Goal: Find specific page/section: Find specific page/section

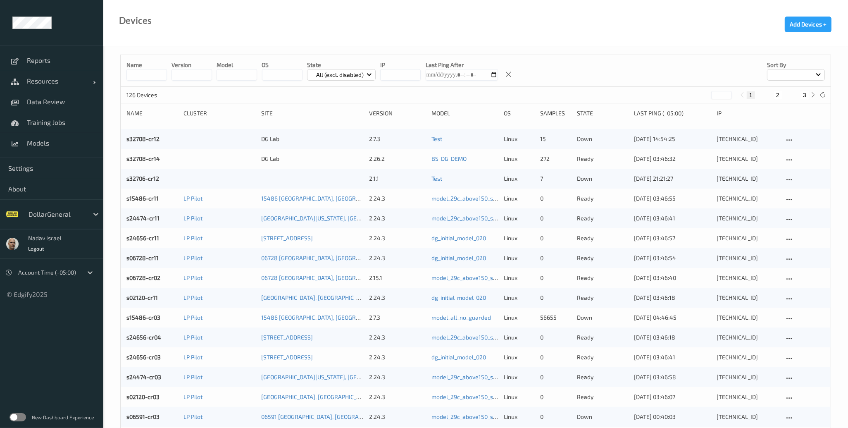
click at [22, 414] on label at bounding box center [18, 417] width 17 height 8
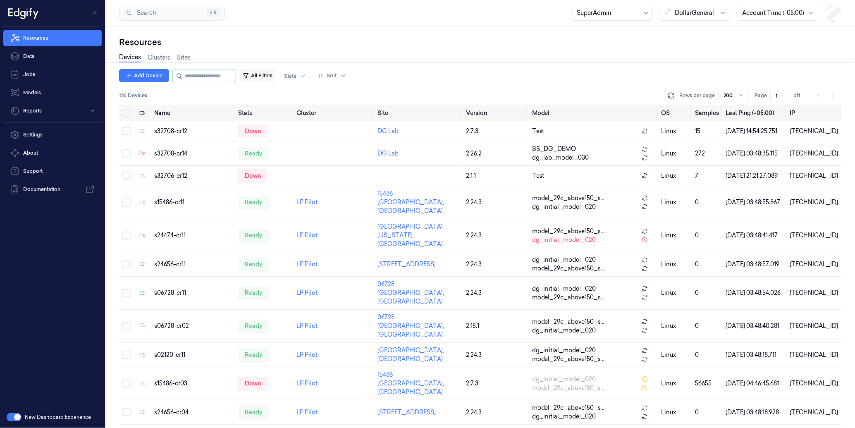
click at [276, 77] on button "All Filters" at bounding box center [257, 75] width 36 height 13
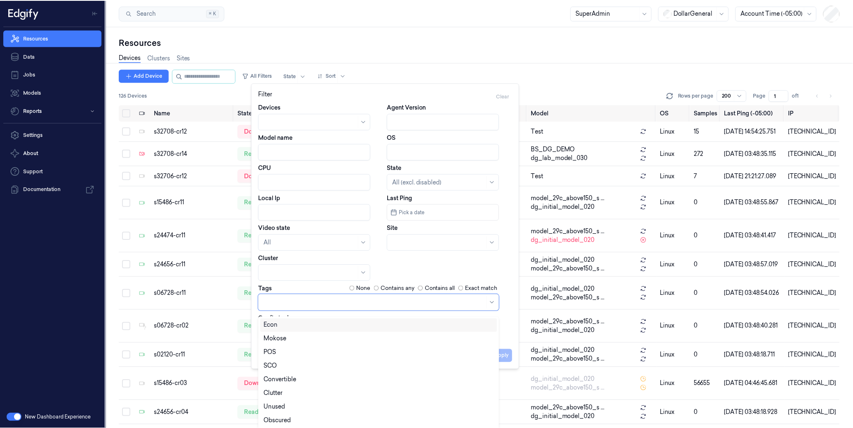
scroll to position [4, 0]
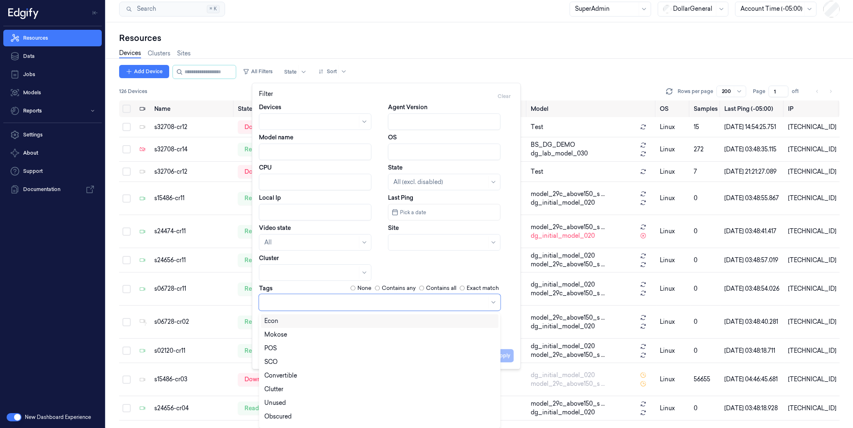
click at [312, 304] on div at bounding box center [375, 302] width 222 height 9
click at [302, 346] on div "POS" at bounding box center [379, 348] width 231 height 9
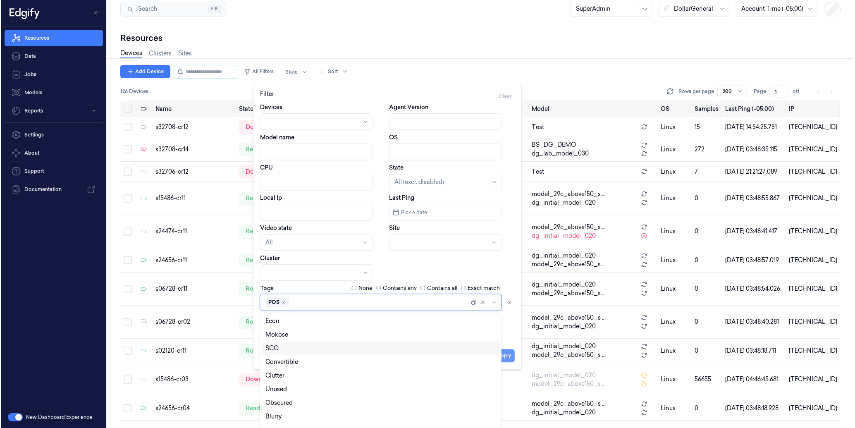
scroll to position [0, 0]
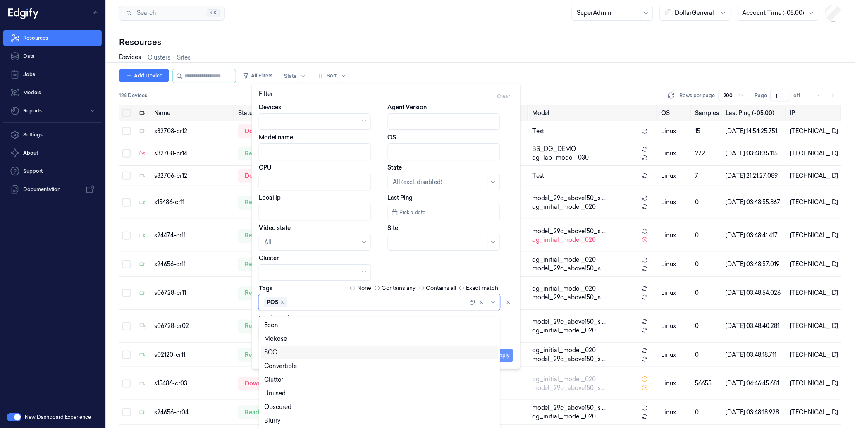
click at [509, 356] on button "Apply" at bounding box center [502, 355] width 21 height 13
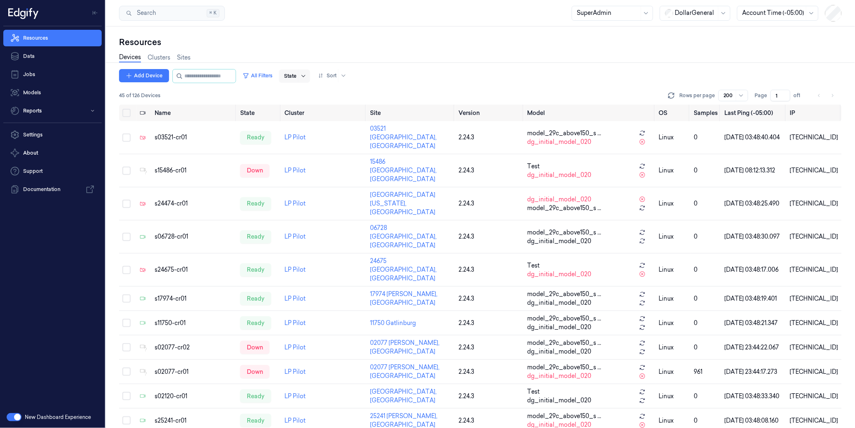
click at [307, 74] on icon at bounding box center [303, 76] width 7 height 7
click at [311, 93] on div "Ready" at bounding box center [306, 92] width 17 height 9
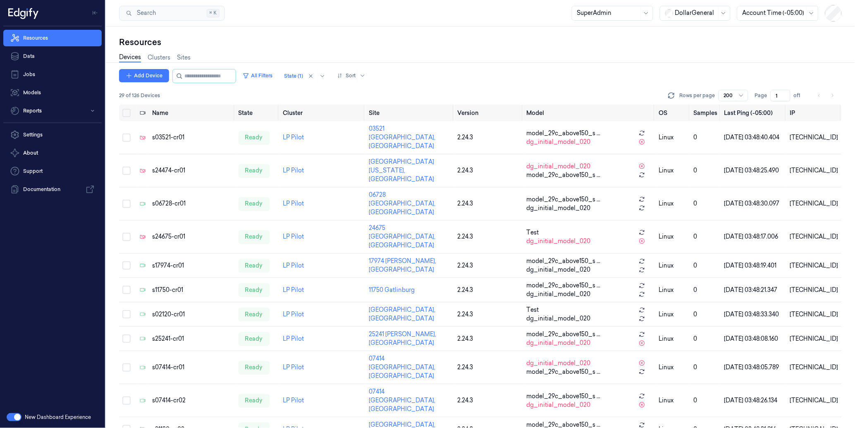
click at [509, 60] on div "Devices Clusters Sites" at bounding box center [480, 58] width 723 height 21
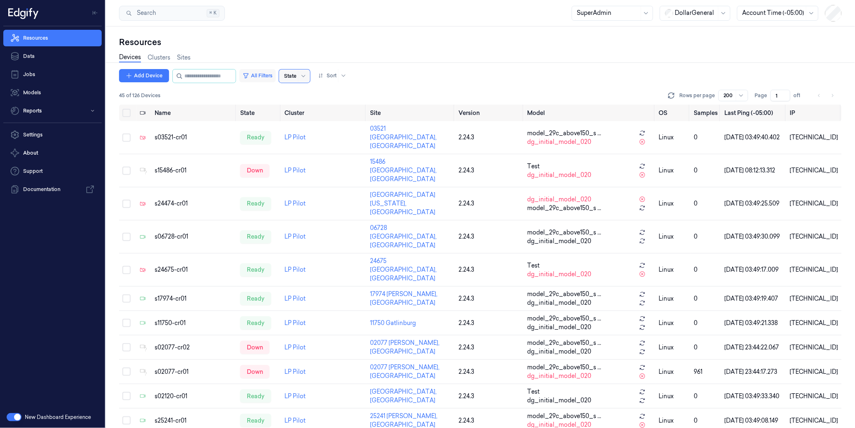
click at [276, 73] on button "All Filters" at bounding box center [257, 75] width 36 height 13
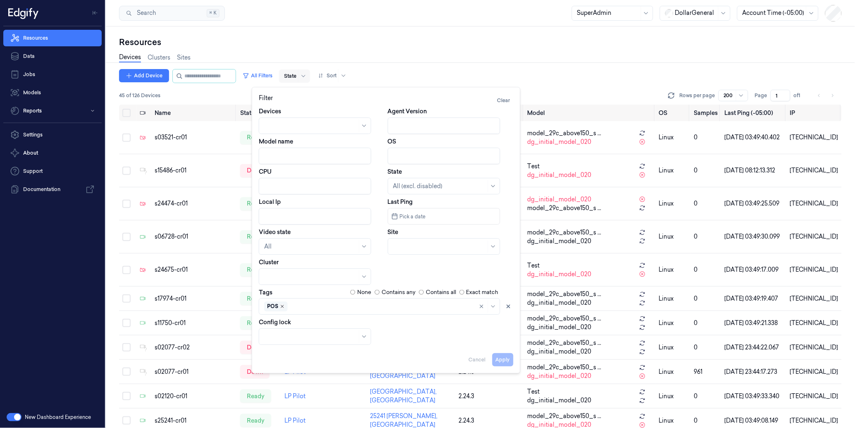
click at [280, 306] on icon "Remove ,POS" at bounding box center [282, 306] width 5 height 5
drag, startPoint x: 503, startPoint y: 361, endPoint x: 440, endPoint y: 272, distance: 109.1
click at [503, 361] on button "Apply" at bounding box center [502, 359] width 21 height 13
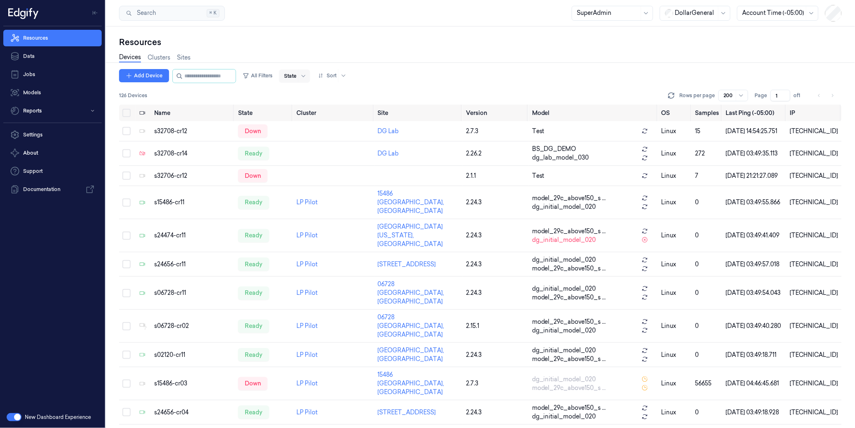
click at [308, 71] on div at bounding box center [303, 75] width 10 height 13
click at [313, 88] on div "Ready" at bounding box center [306, 92] width 17 height 9
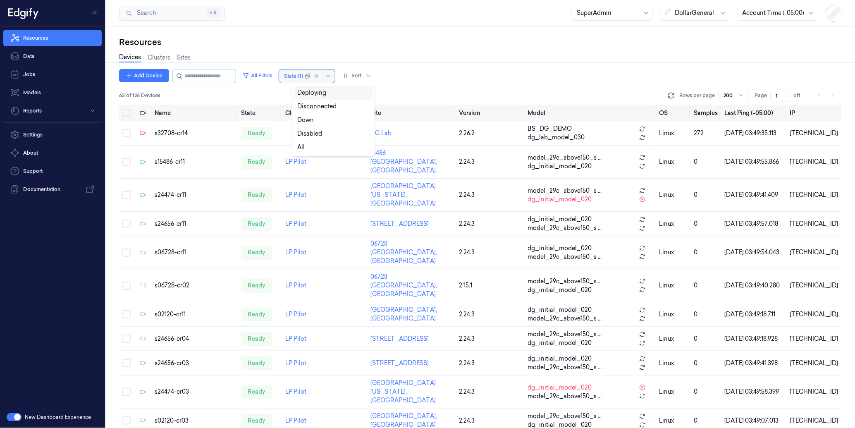
click at [303, 75] on div at bounding box center [293, 75] width 19 height 7
click at [309, 55] on div "Devices Clusters Sites" at bounding box center [480, 58] width 723 height 21
click at [303, 78] on div at bounding box center [293, 75] width 19 height 7
click at [333, 41] on div "Resources" at bounding box center [480, 42] width 723 height 12
click at [275, 76] on button "All Filters" at bounding box center [257, 75] width 36 height 13
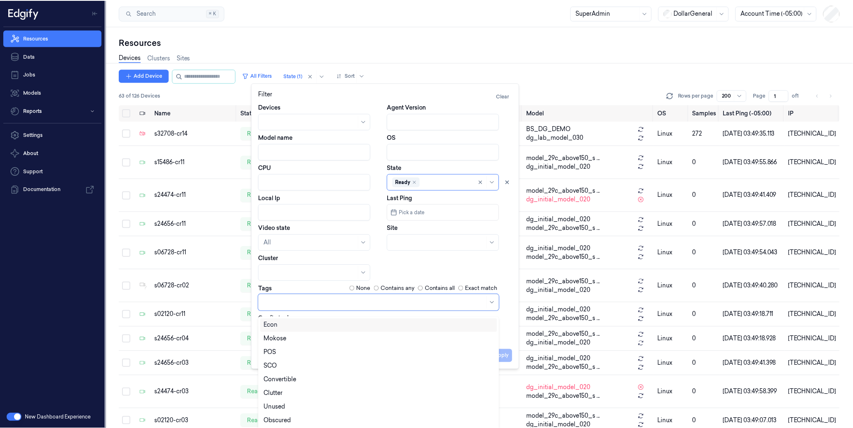
scroll to position [4, 0]
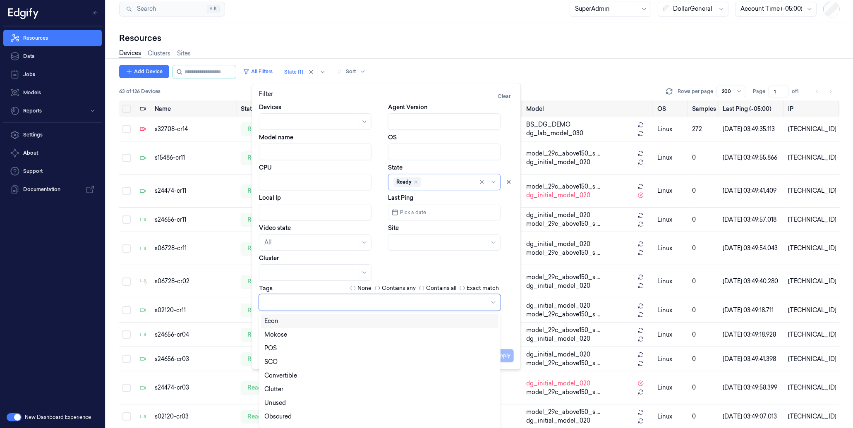
click at [286, 303] on div at bounding box center [375, 302] width 222 height 9
click at [287, 346] on div "POS" at bounding box center [379, 348] width 231 height 9
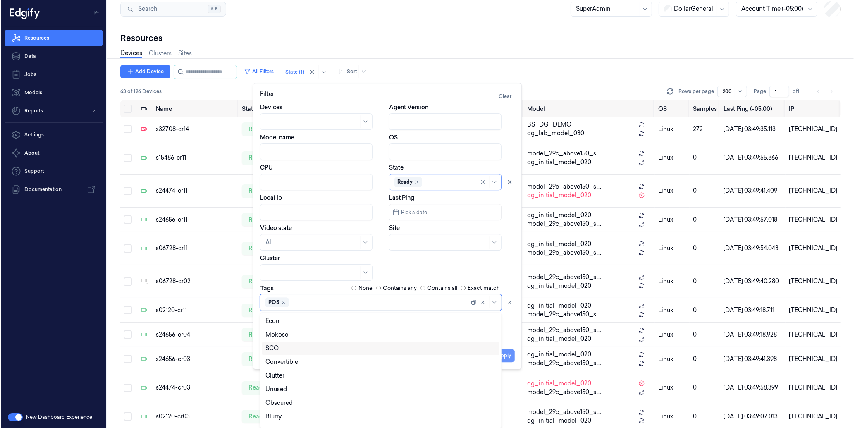
scroll to position [0, 0]
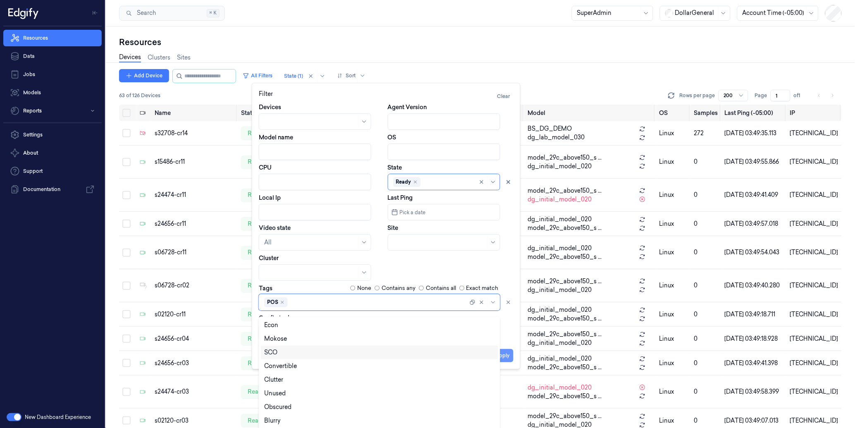
click at [507, 352] on div "Apply Cancel" at bounding box center [386, 352] width 255 height 20
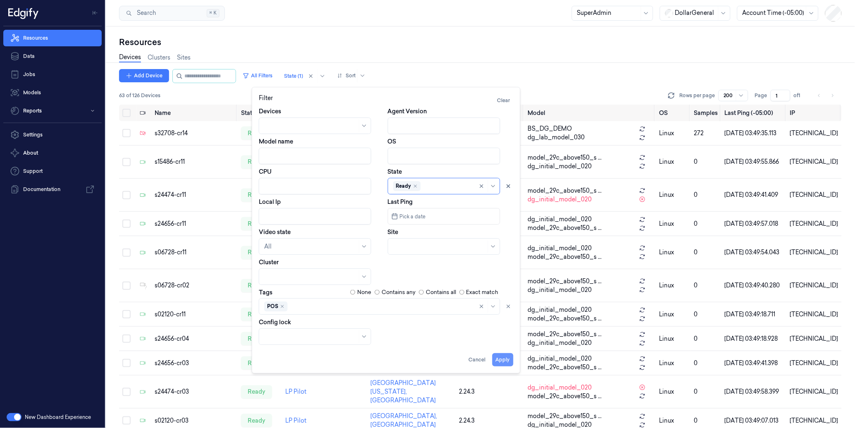
click at [502, 359] on button "Apply" at bounding box center [502, 359] width 21 height 13
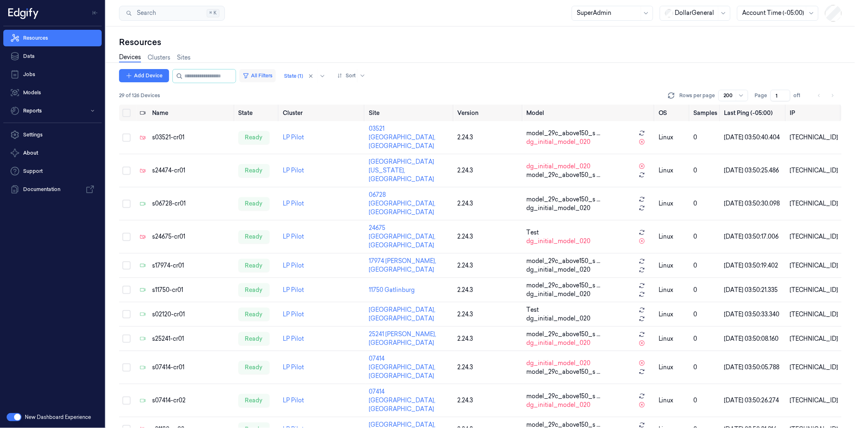
click at [266, 70] on button "All Filters" at bounding box center [257, 75] width 36 height 13
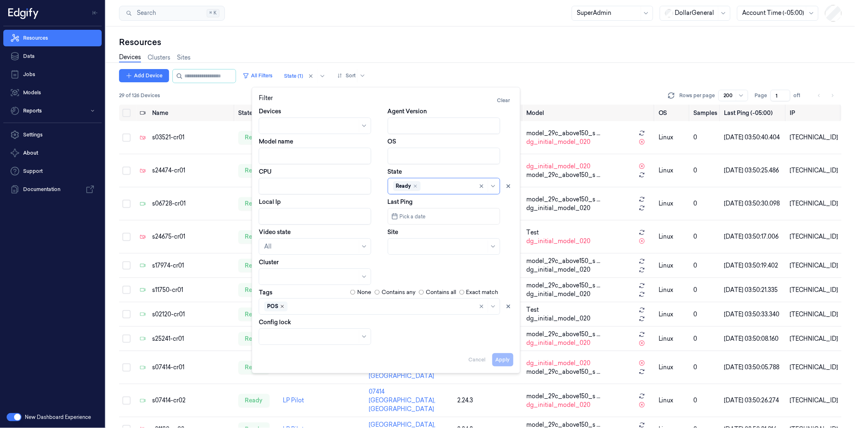
click at [282, 304] on icon "Remove ,POS" at bounding box center [282, 306] width 5 height 5
click at [283, 304] on div at bounding box center [375, 306] width 222 height 9
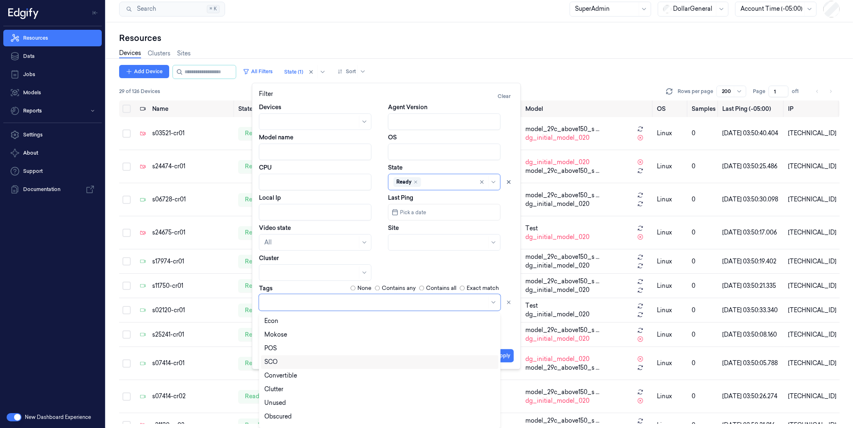
click at [288, 360] on div "SCO" at bounding box center [379, 362] width 231 height 9
click at [506, 359] on button "Apply" at bounding box center [502, 355] width 21 height 13
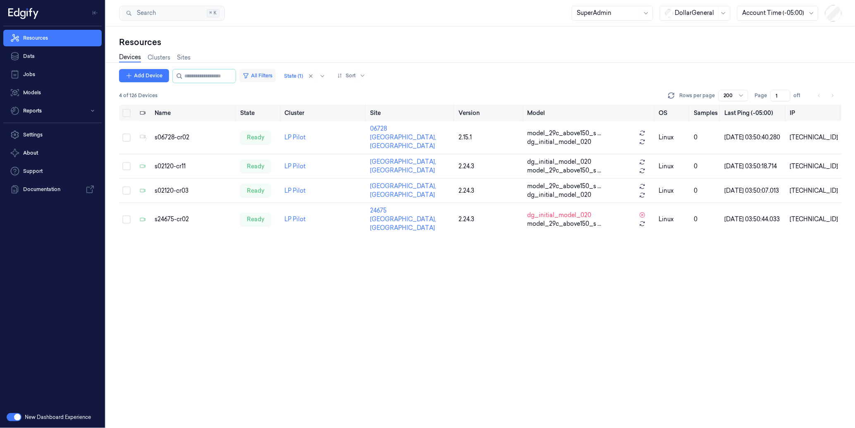
click at [266, 76] on button "All Filters" at bounding box center [257, 75] width 36 height 13
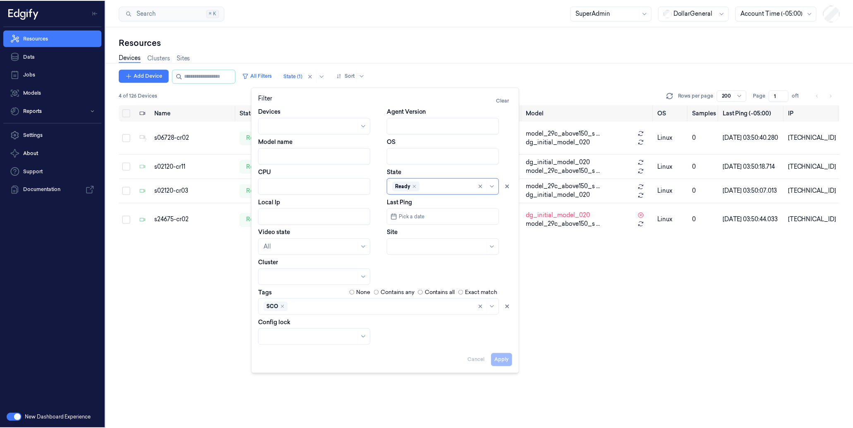
scroll to position [4, 0]
click at [283, 309] on div "SCO" at bounding box center [379, 306] width 241 height 17
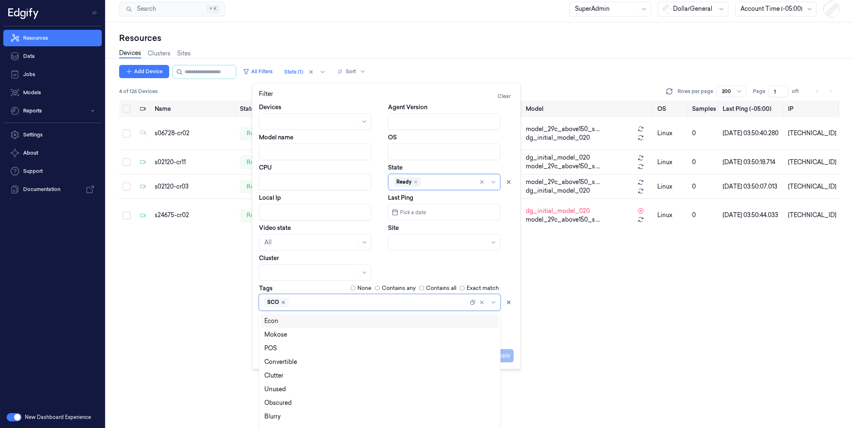
click at [282, 303] on icon "Remove ,SCO" at bounding box center [283, 302] width 5 height 5
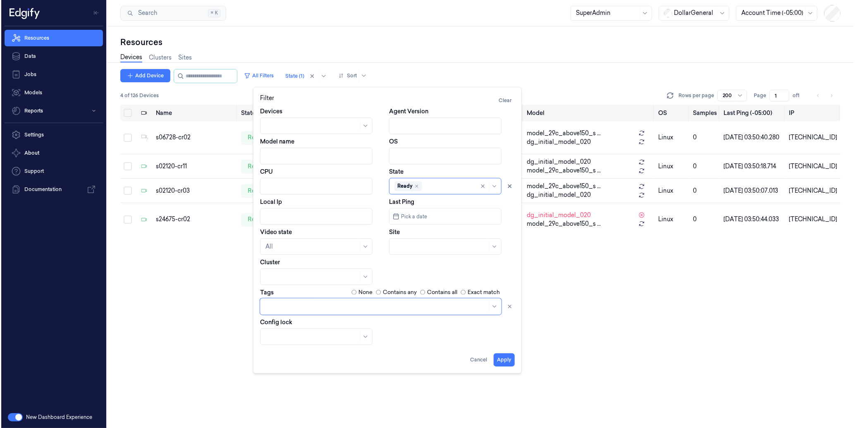
scroll to position [0, 0]
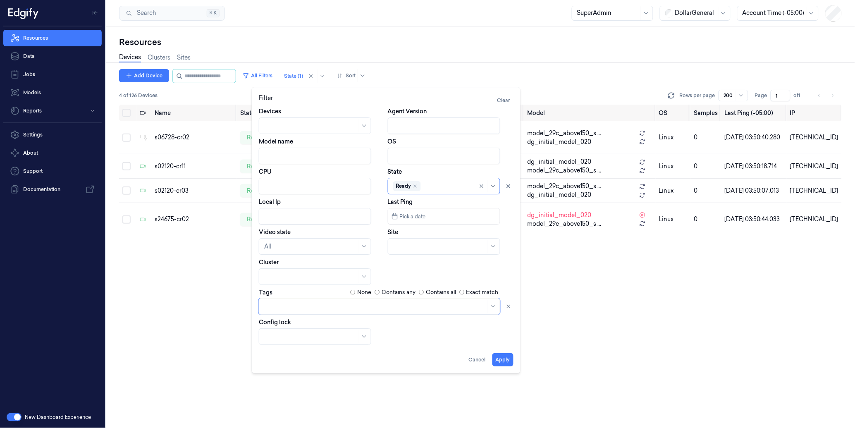
click at [284, 303] on div at bounding box center [375, 306] width 222 height 9
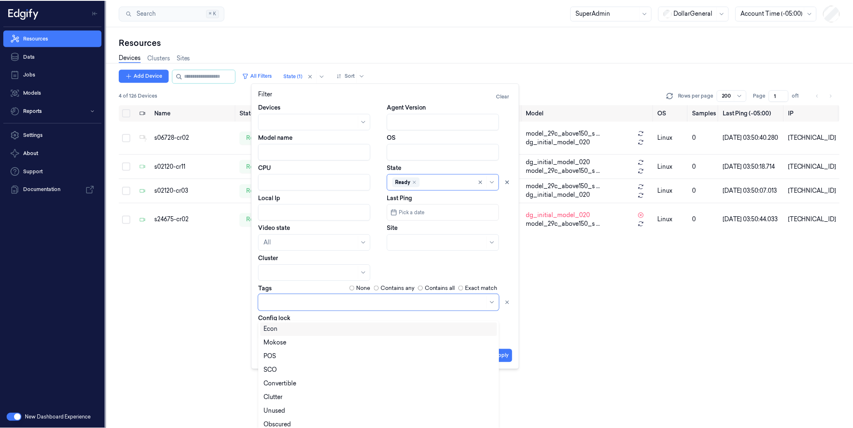
scroll to position [4, 0]
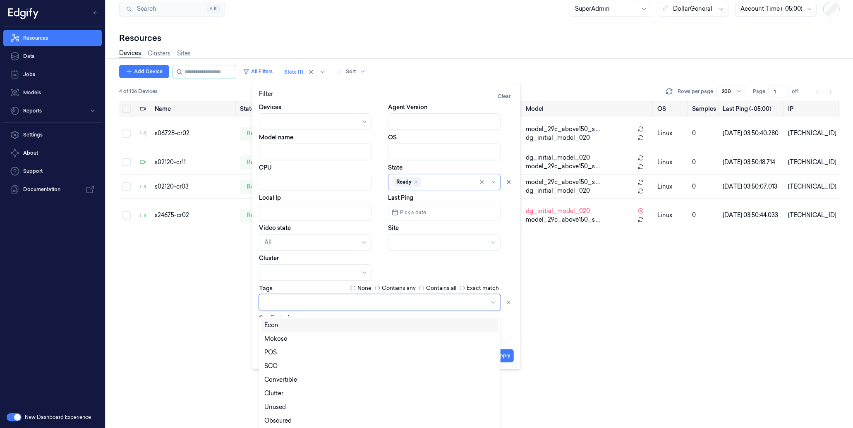
click at [284, 303] on div at bounding box center [375, 302] width 222 height 9
click at [301, 392] on div "LineBuster" at bounding box center [379, 392] width 231 height 9
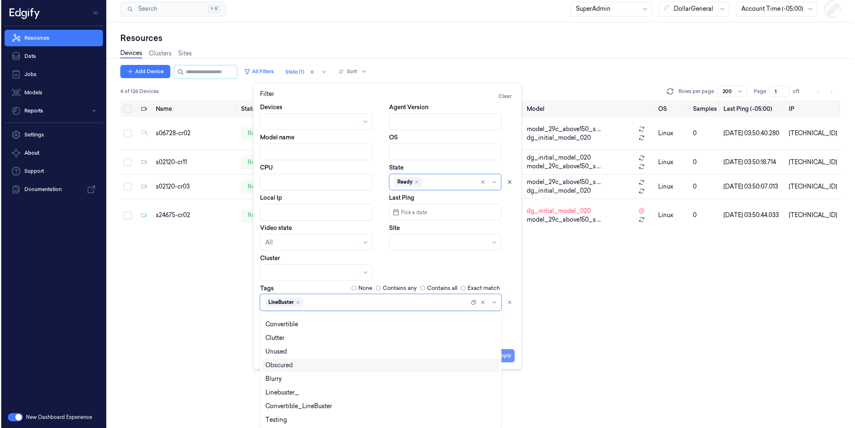
scroll to position [0, 0]
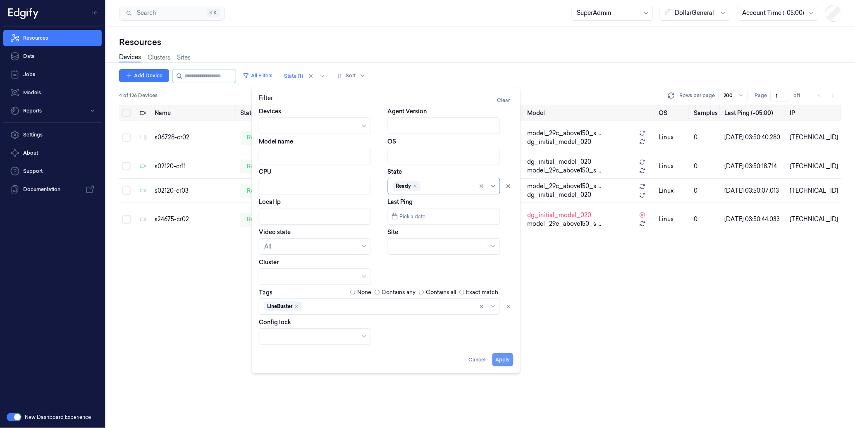
click at [503, 354] on button "Apply" at bounding box center [502, 359] width 21 height 13
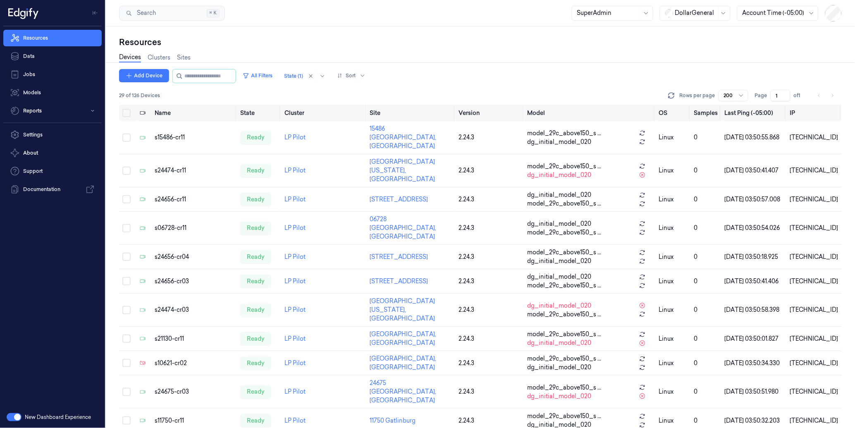
click at [398, 38] on div "Resources" at bounding box center [480, 42] width 723 height 12
click at [269, 76] on button "All Filters" at bounding box center [257, 75] width 36 height 13
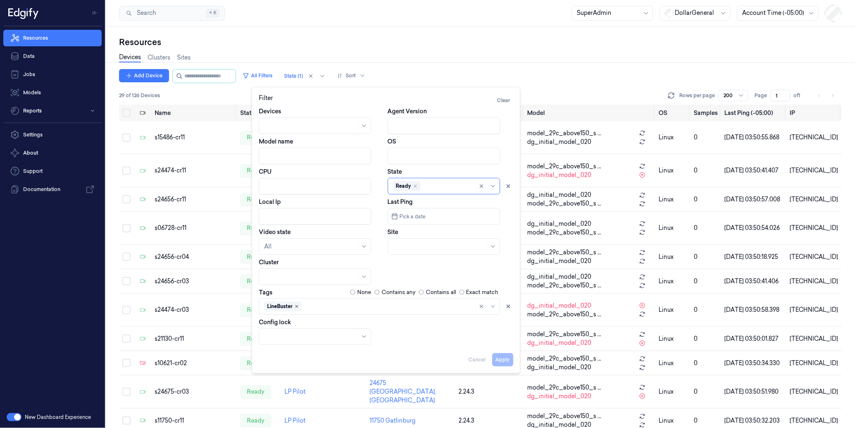
click at [297, 308] on icon "Remove ,LineBuster" at bounding box center [296, 306] width 5 height 5
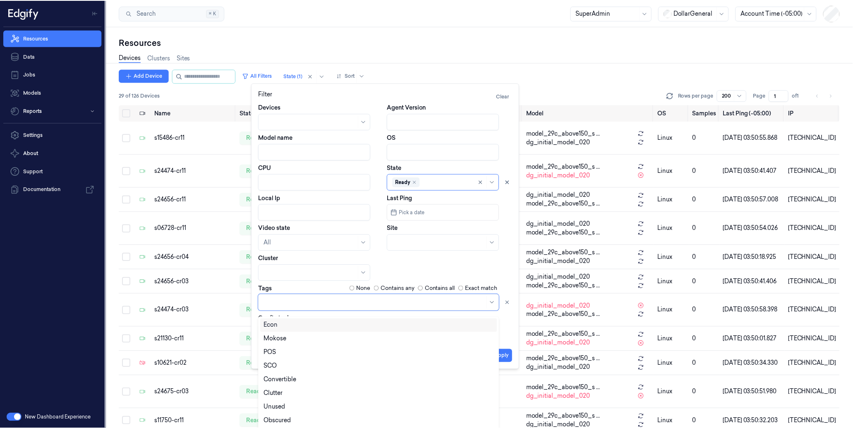
scroll to position [4, 0]
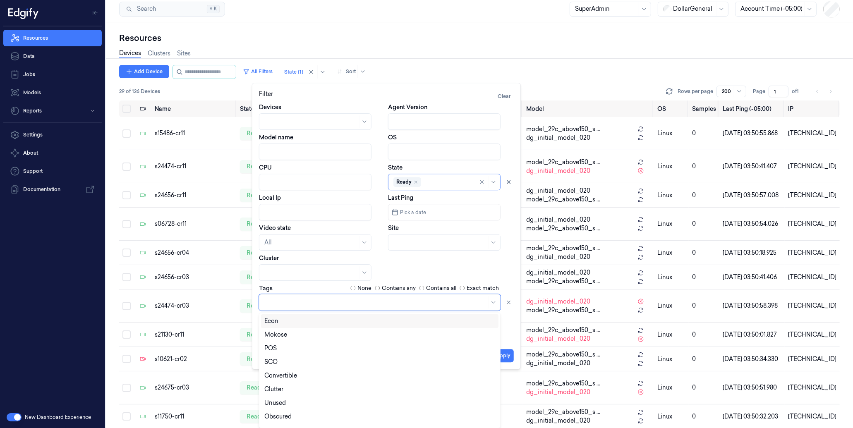
click at [297, 308] on div at bounding box center [379, 302] width 241 height 17
click at [298, 424] on div "Testing" at bounding box center [379, 420] width 237 height 14
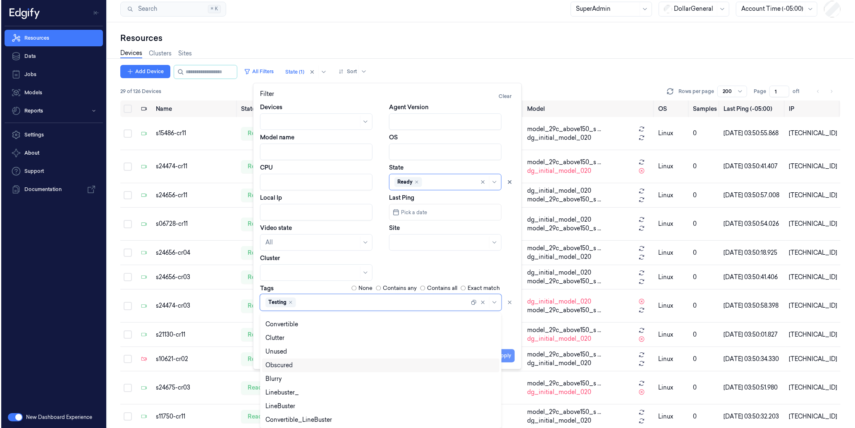
scroll to position [0, 0]
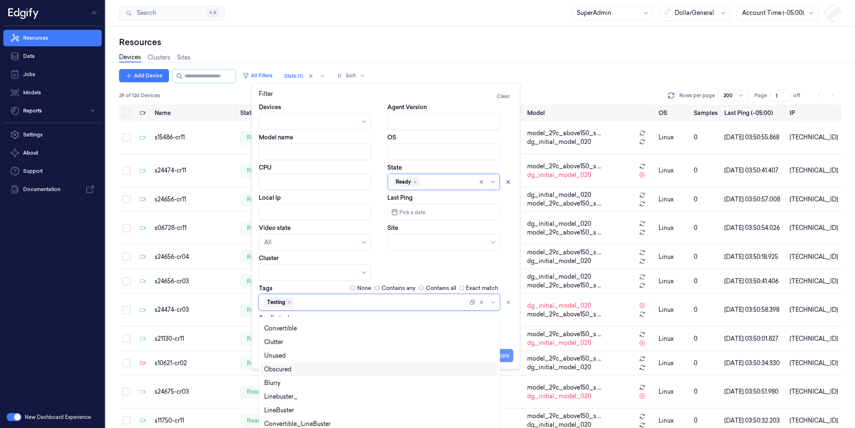
click at [507, 356] on button "Apply" at bounding box center [502, 355] width 21 height 13
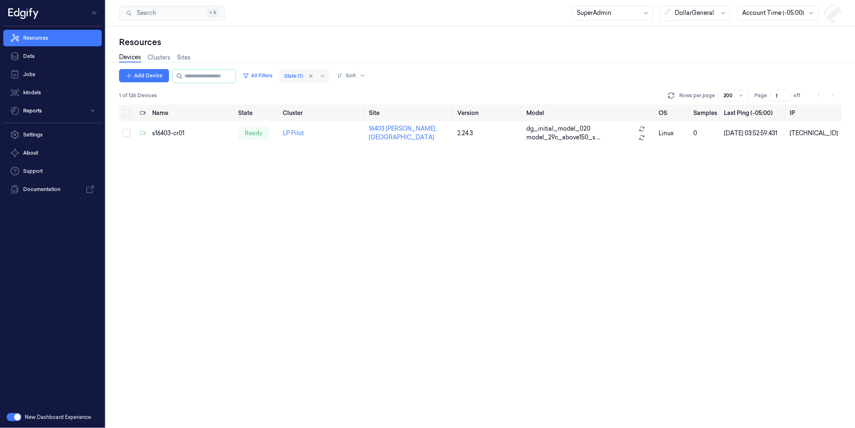
click at [303, 75] on div at bounding box center [293, 75] width 19 height 7
click at [314, 146] on div "Disabled" at bounding box center [310, 147] width 25 height 9
click at [365, 43] on div "Resources" at bounding box center [480, 42] width 723 height 12
click at [276, 75] on button "All Filters" at bounding box center [257, 75] width 36 height 13
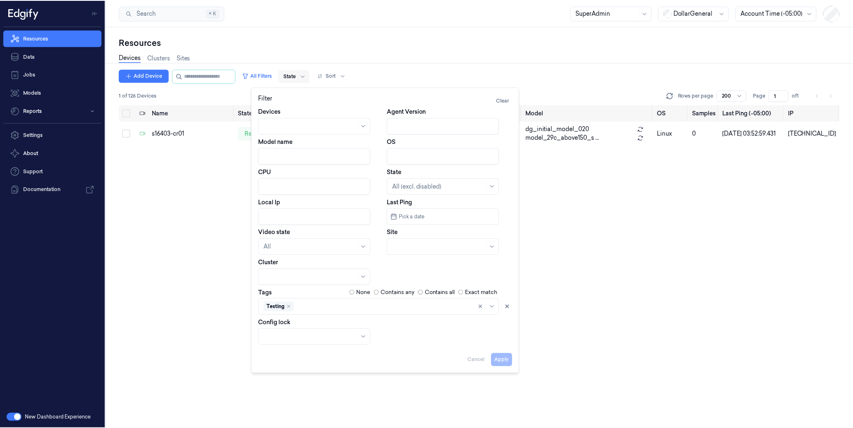
scroll to position [4, 0]
click at [287, 306] on div "Testing" at bounding box center [279, 306] width 31 height 10
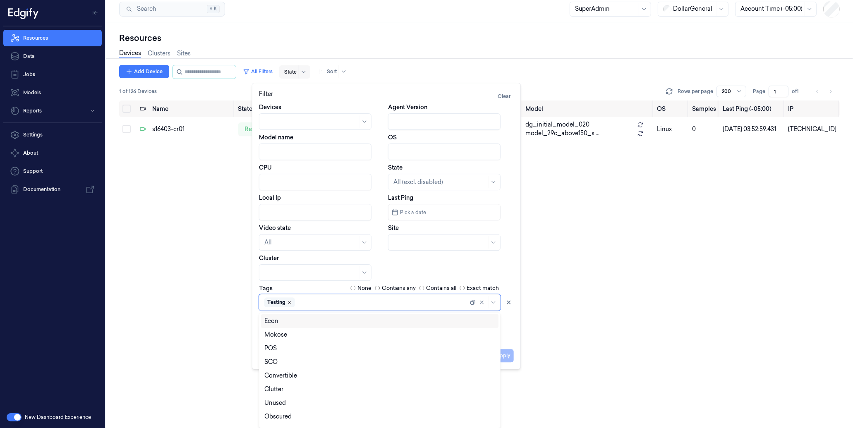
click at [289, 303] on icon "Remove ,Testing" at bounding box center [289, 302] width 2 height 2
click at [507, 356] on button "Apply" at bounding box center [502, 355] width 21 height 13
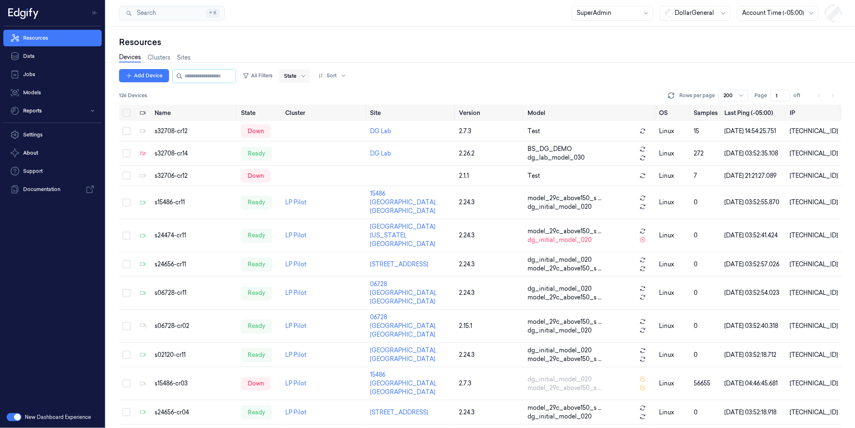
click at [296, 74] on div at bounding box center [290, 75] width 12 height 7
click at [312, 131] on div "Down" at bounding box center [306, 133] width 17 height 9
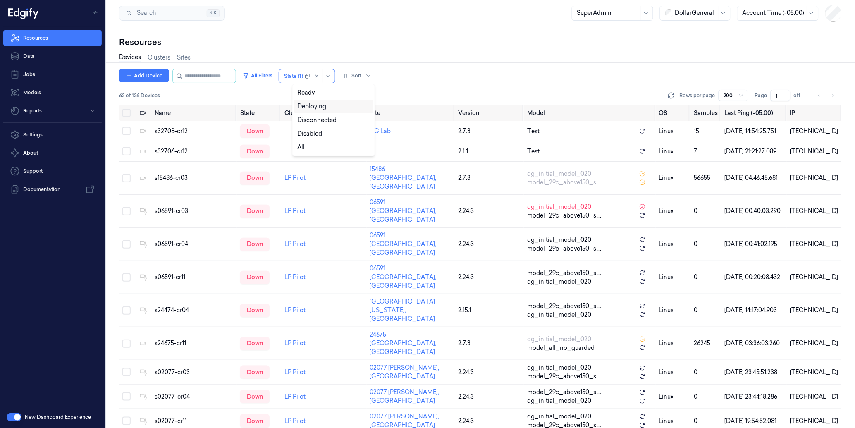
click at [407, 74] on div "Add Device All Filters option Down, selected. 5 results available. Use Up and D…" at bounding box center [480, 76] width 723 height 14
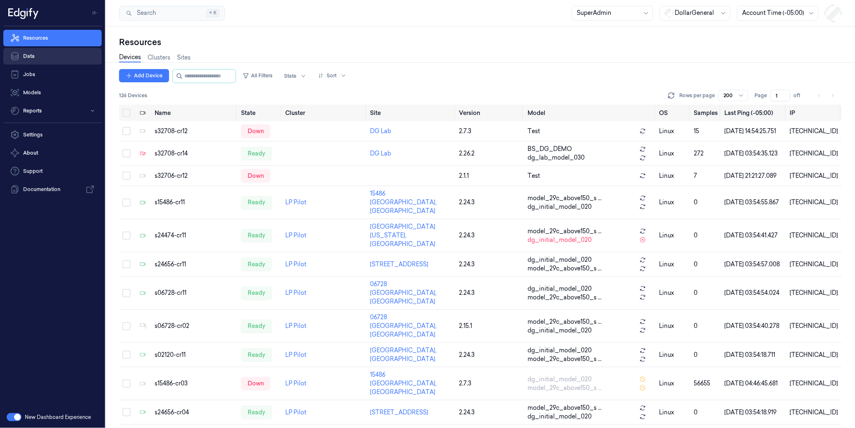
click at [28, 54] on link "Data" at bounding box center [52, 56] width 98 height 17
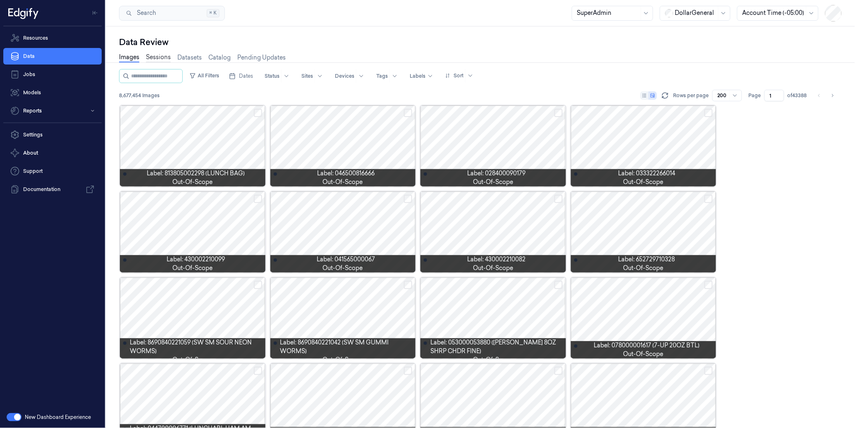
click at [153, 57] on link "Sessions" at bounding box center [158, 58] width 25 height 10
